Goal: Transaction & Acquisition: Purchase product/service

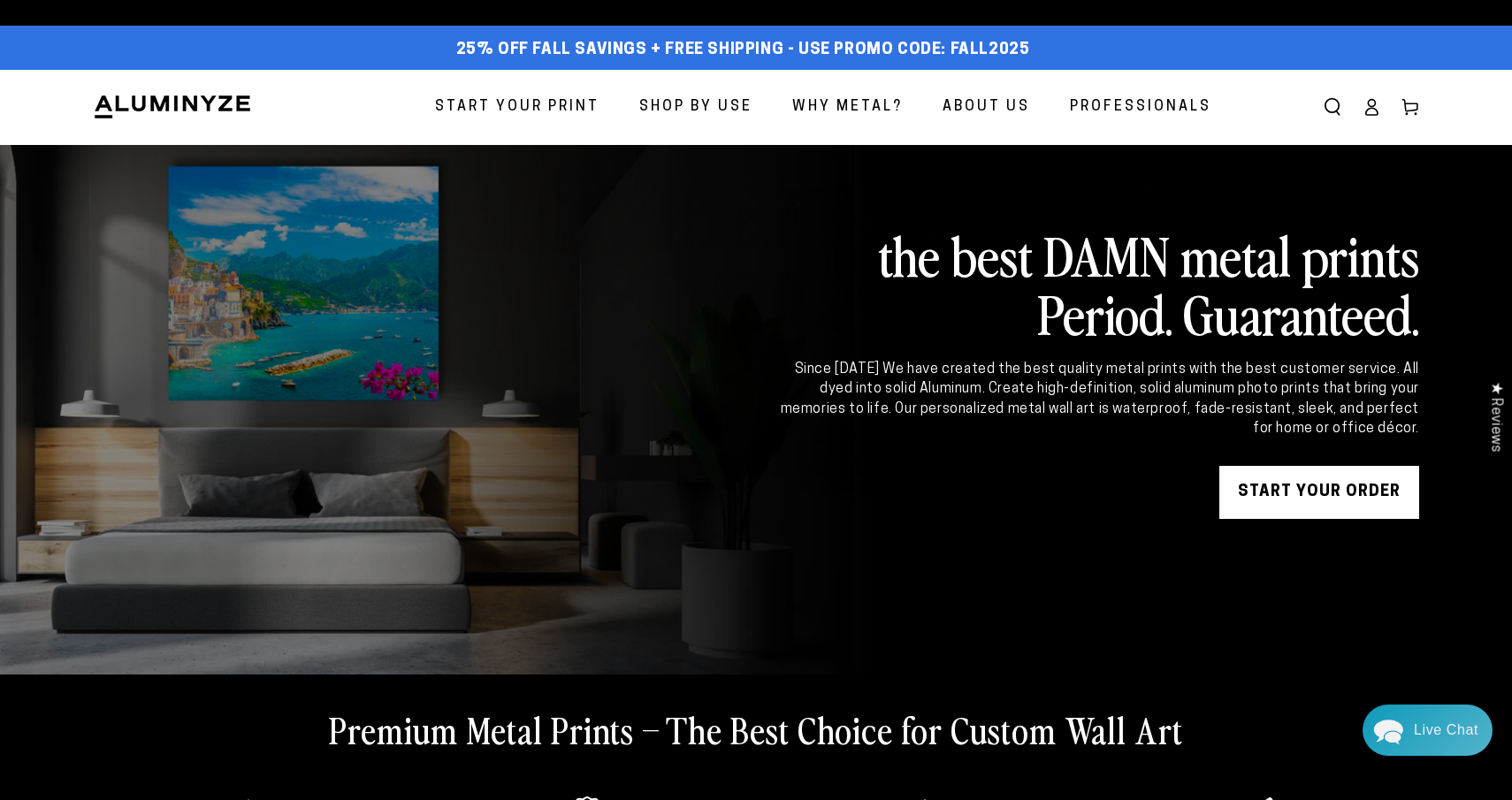
click at [513, 107] on span "Start Your Print" at bounding box center [517, 107] width 164 height 26
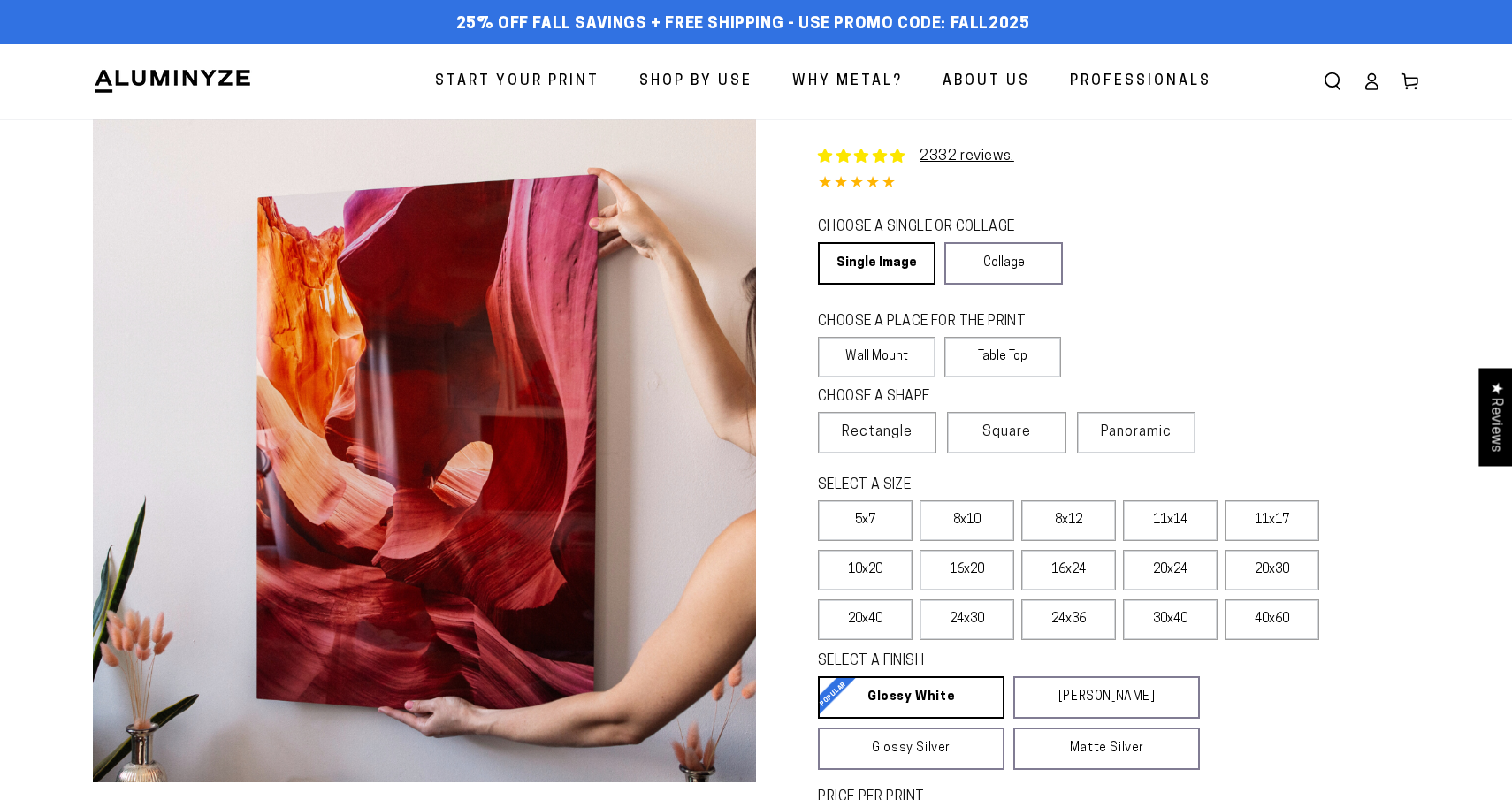
select select "**********"
click at [1066, 514] on label "8x12" at bounding box center [1068, 520] width 95 height 41
click at [1148, 534] on label "11x14" at bounding box center [1170, 520] width 95 height 41
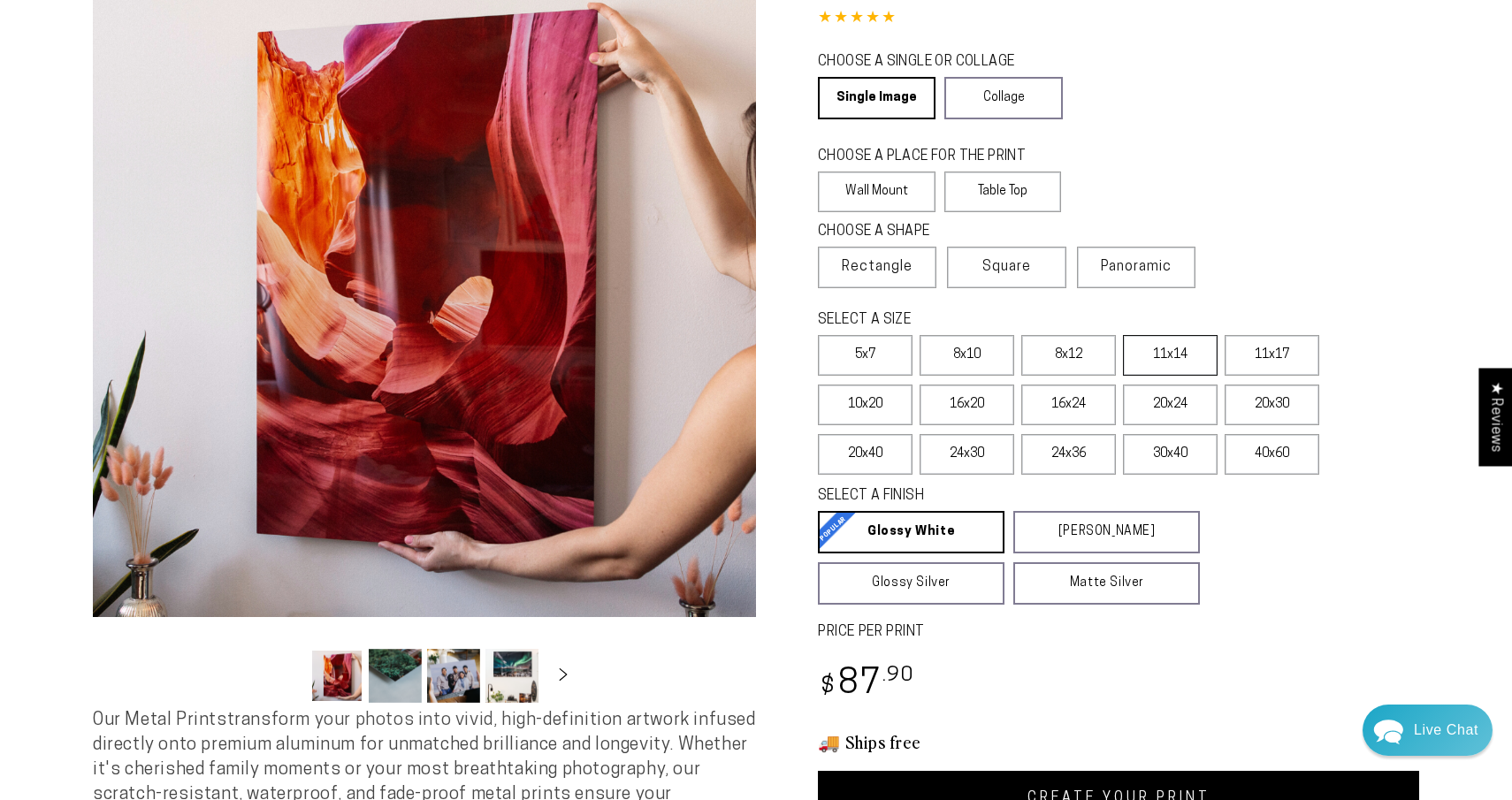
scroll to position [252, 0]
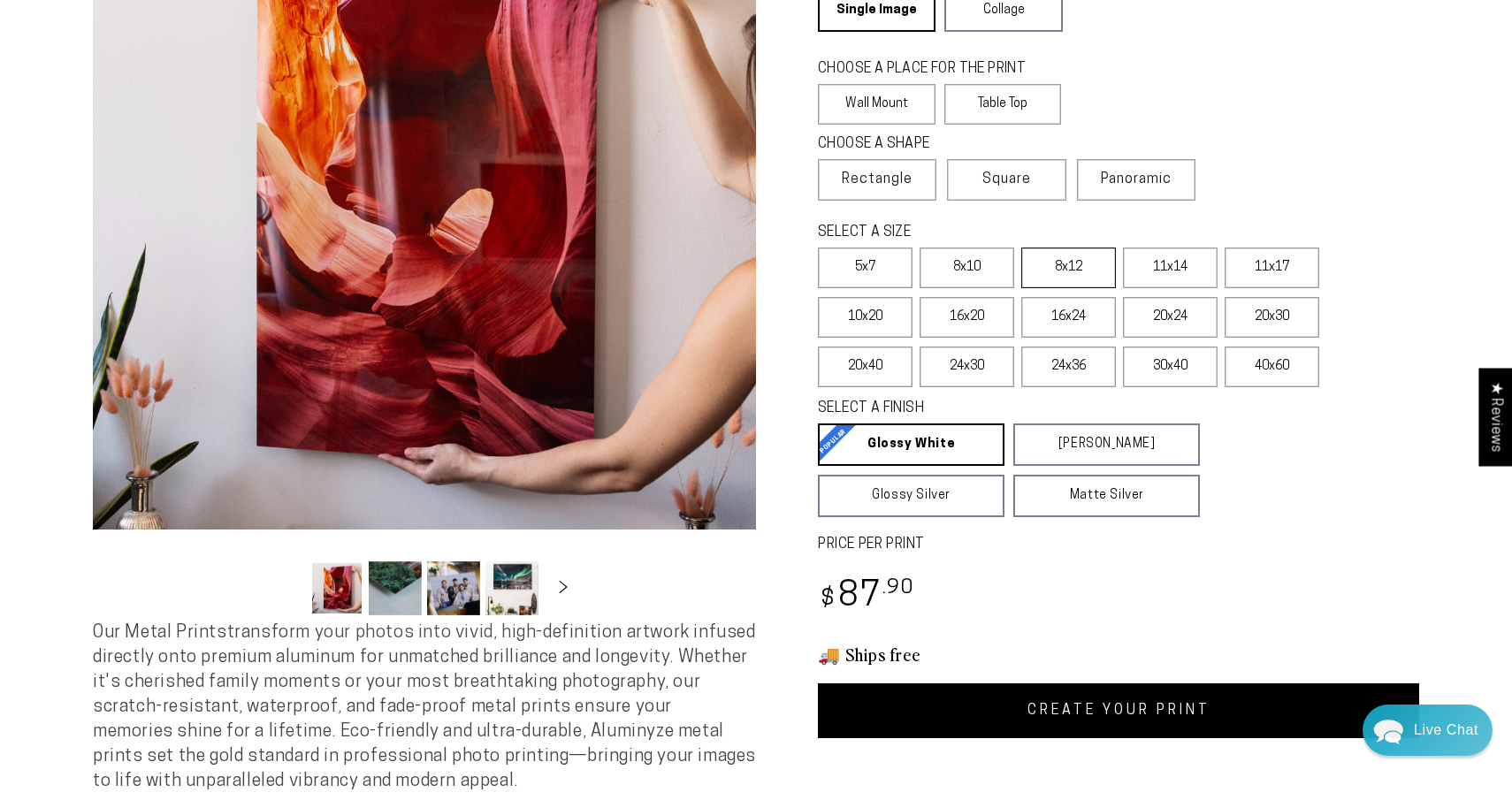
click at [1101, 266] on label "8x12" at bounding box center [1068, 268] width 95 height 41
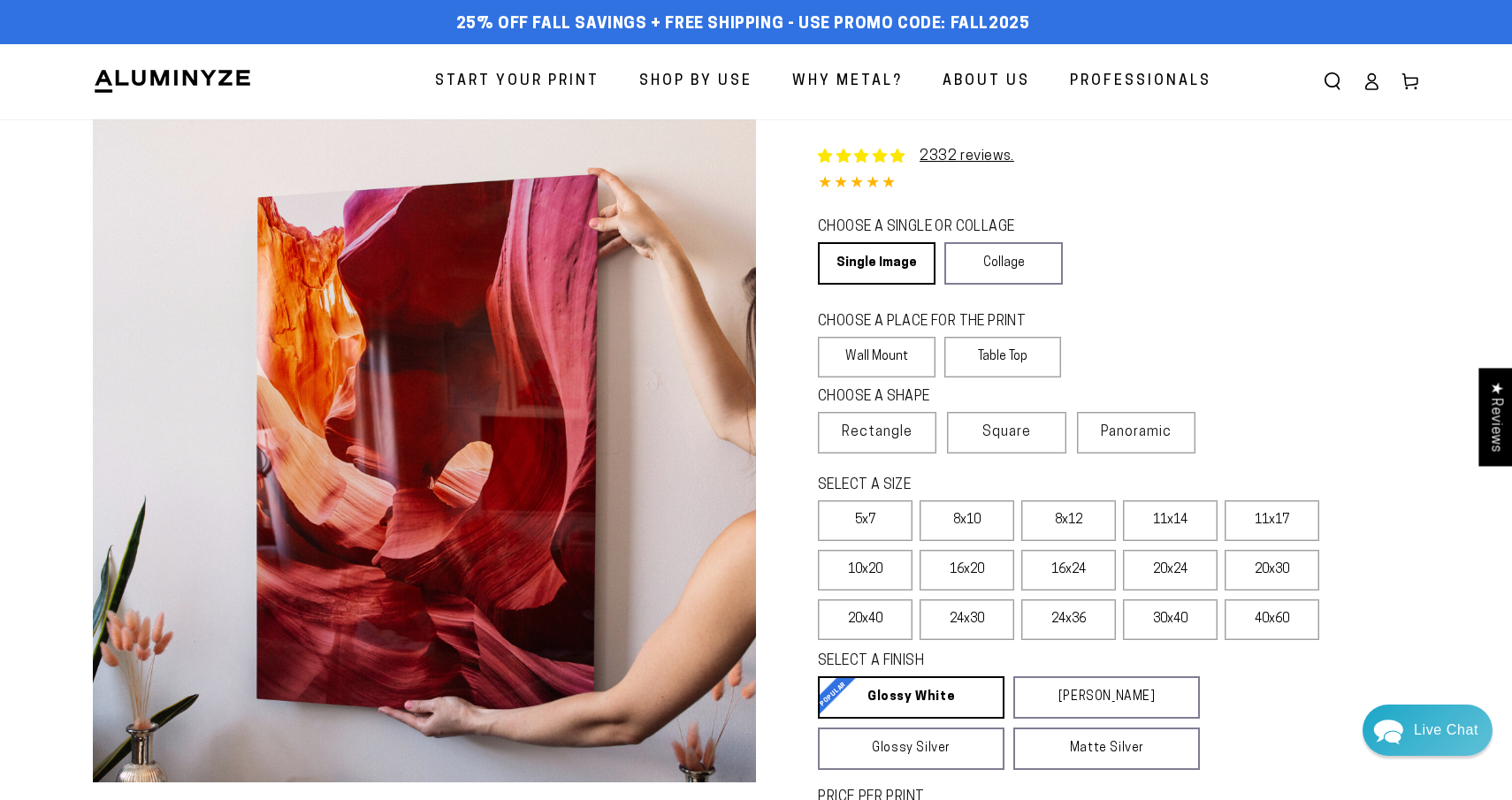
click at [1372, 89] on icon at bounding box center [1371, 86] width 11 height 7
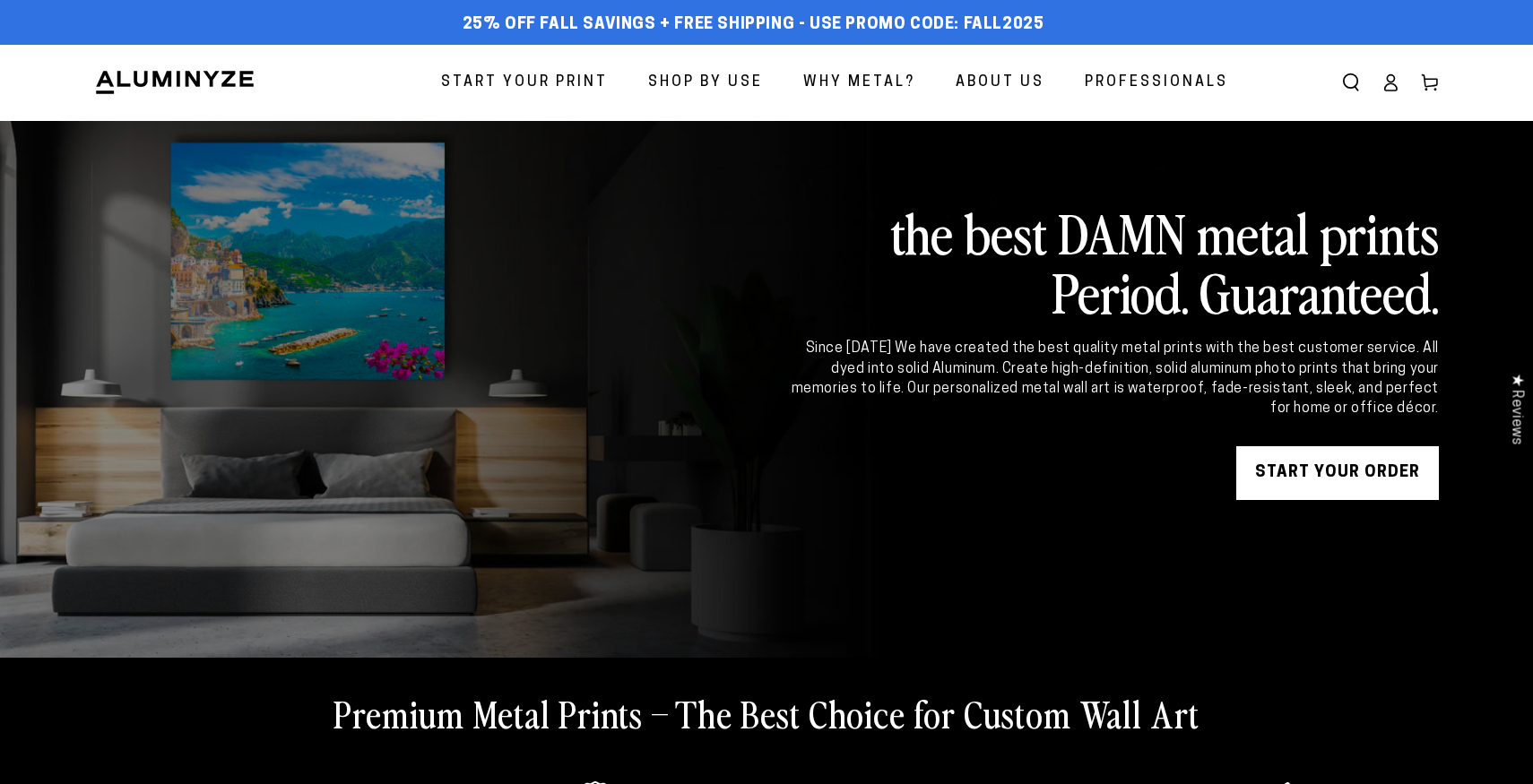
click at [525, 79] on span "Start Your Print" at bounding box center [525, 82] width 167 height 26
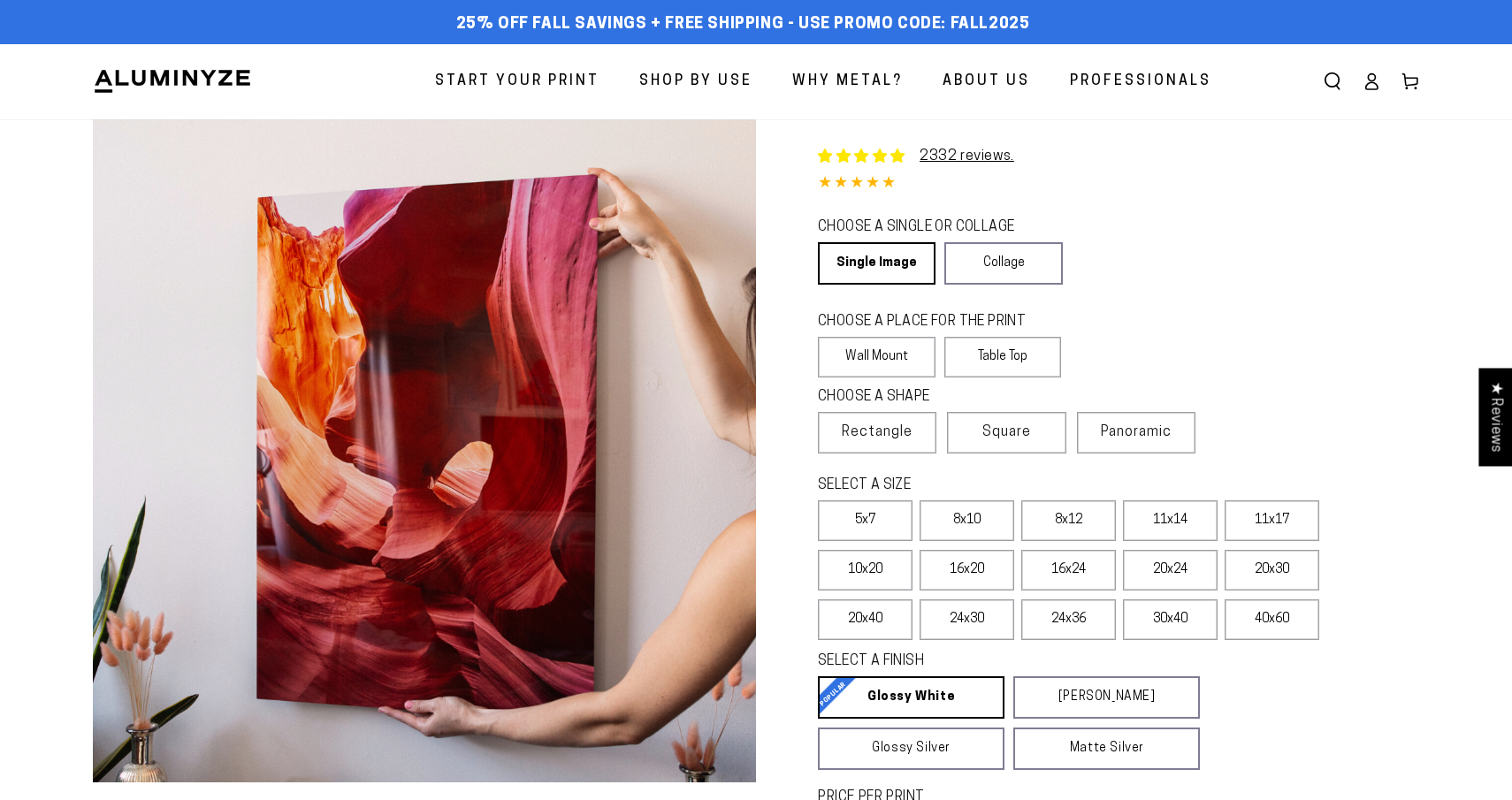
select select "**********"
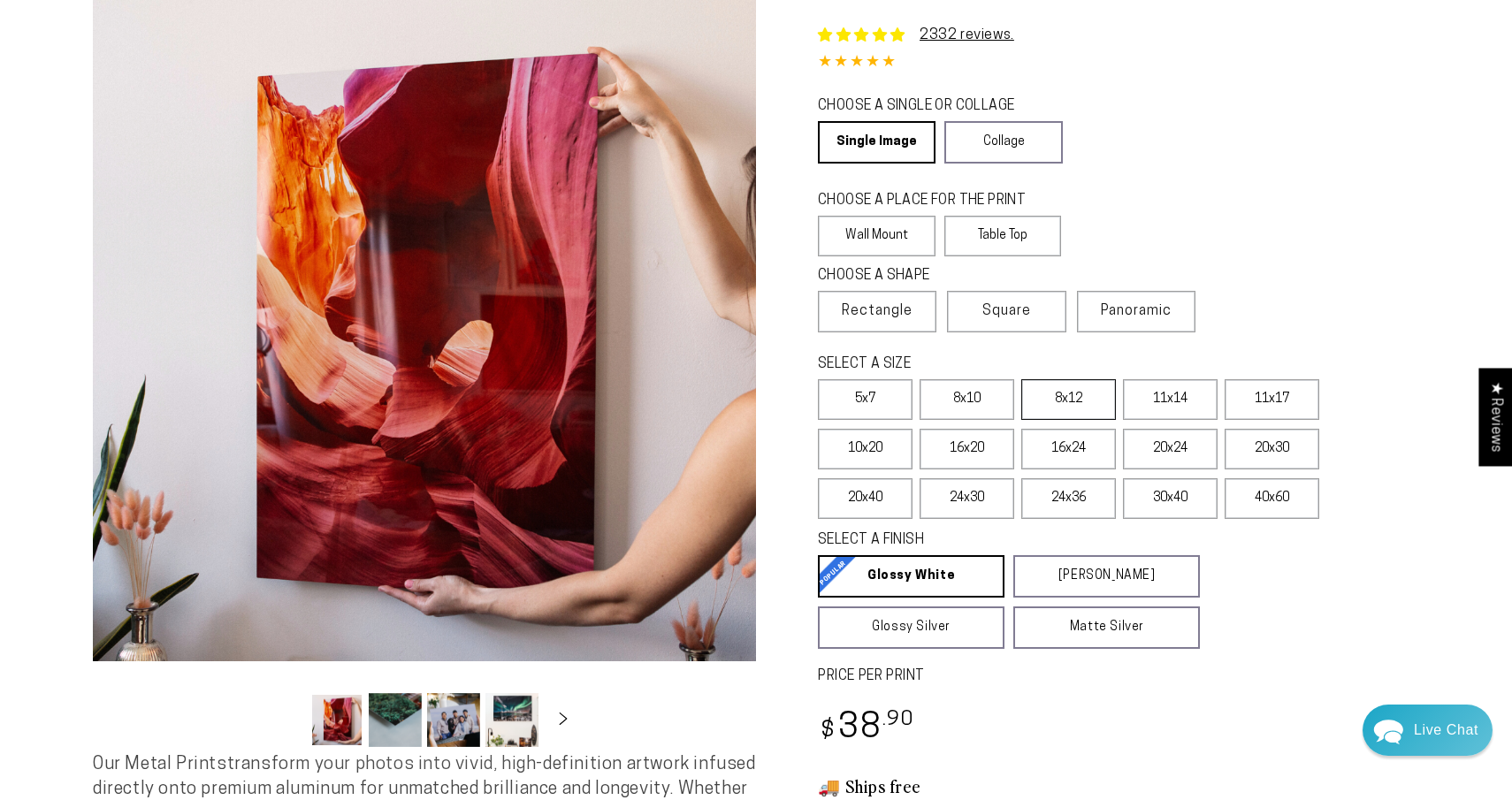
click at [1073, 399] on label "8x12" at bounding box center [1068, 400] width 95 height 41
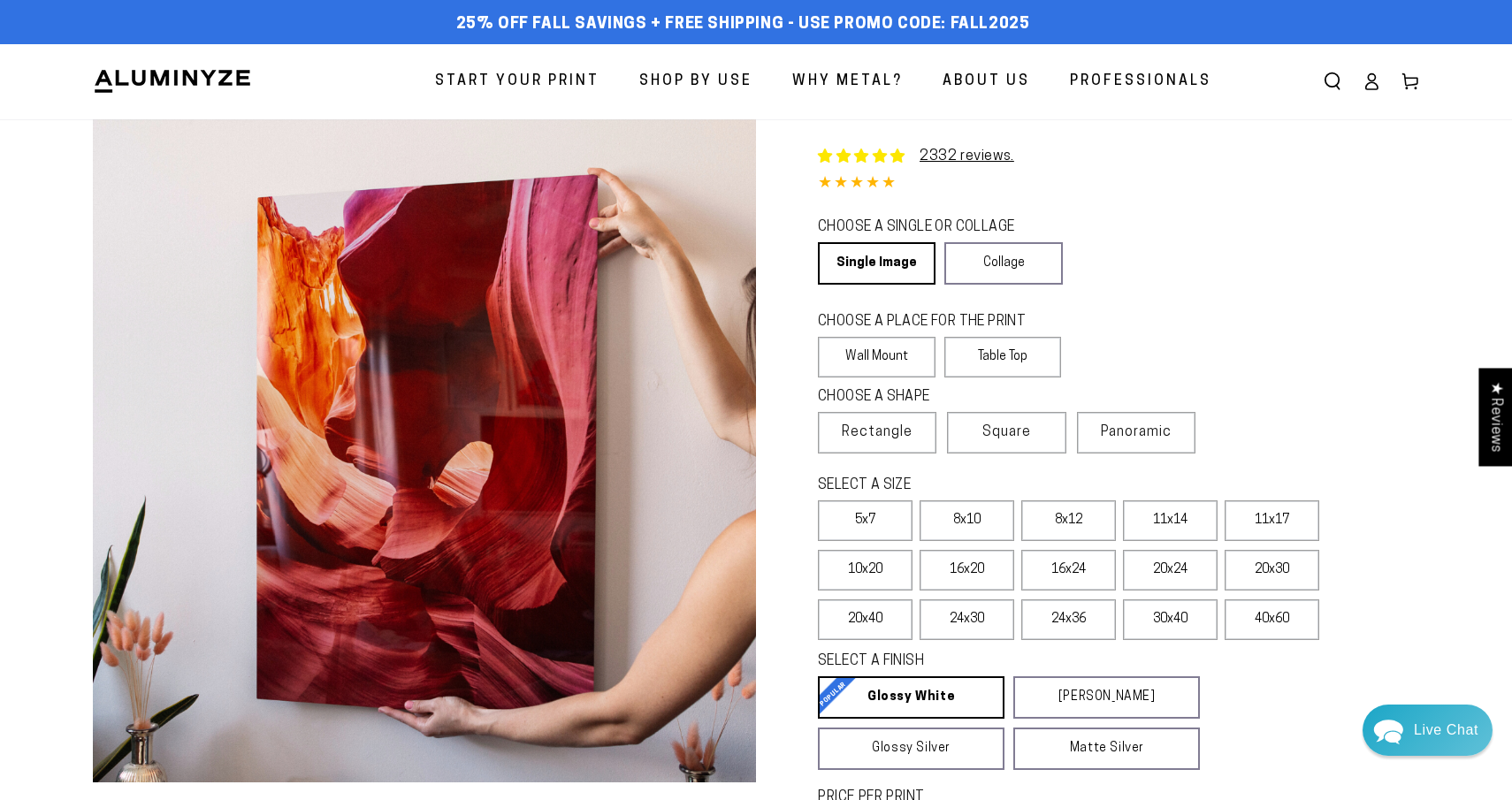
click at [1374, 76] on icon at bounding box center [1371, 81] width 17 height 17
